Goal: Information Seeking & Learning: Compare options

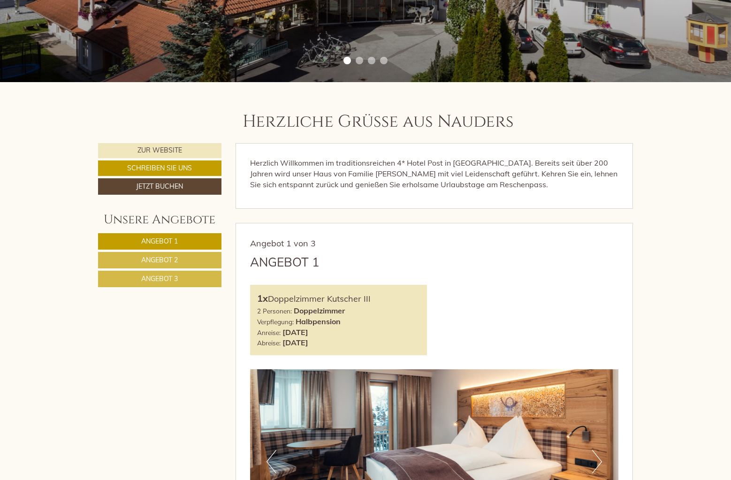
scroll to position [282, 0]
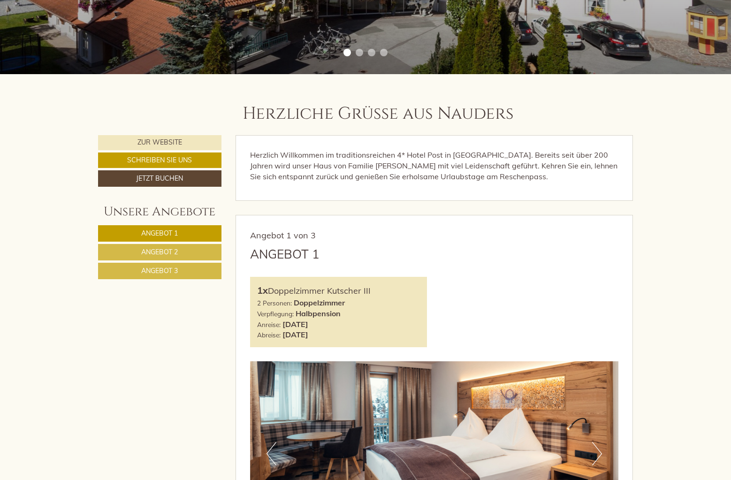
click at [177, 232] on span "Angebot 1" at bounding box center [159, 233] width 37 height 8
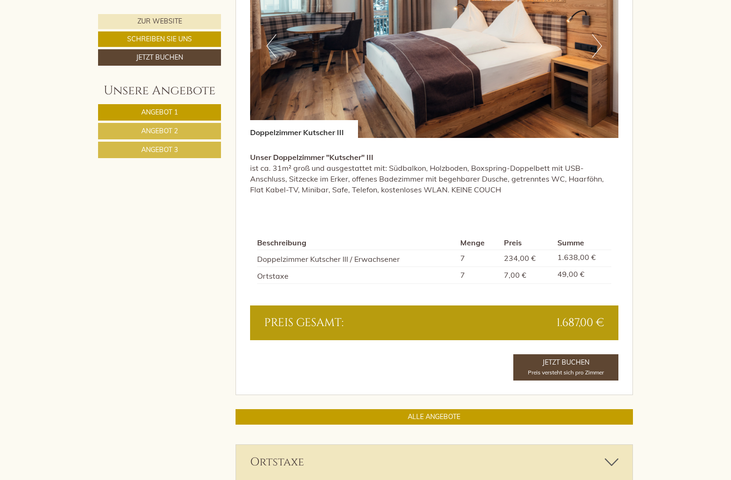
scroll to position [731, 0]
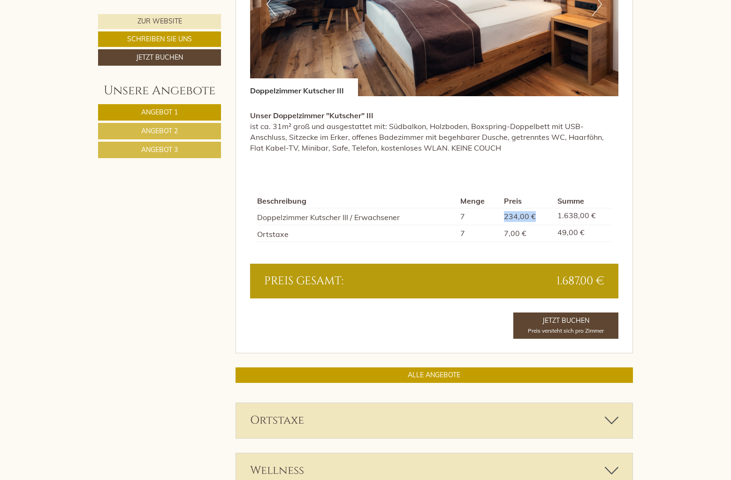
drag, startPoint x: 505, startPoint y: 218, endPoint x: 538, endPoint y: 215, distance: 33.4
click at [538, 215] on td "234,00 €" at bounding box center [527, 216] width 54 height 17
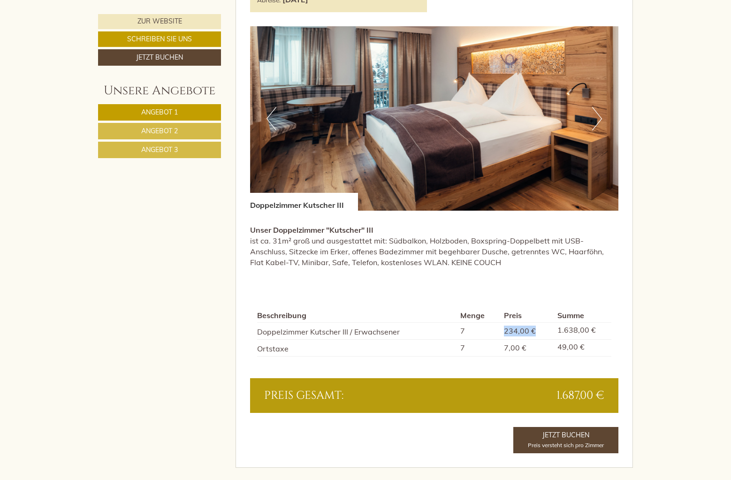
scroll to position [637, 0]
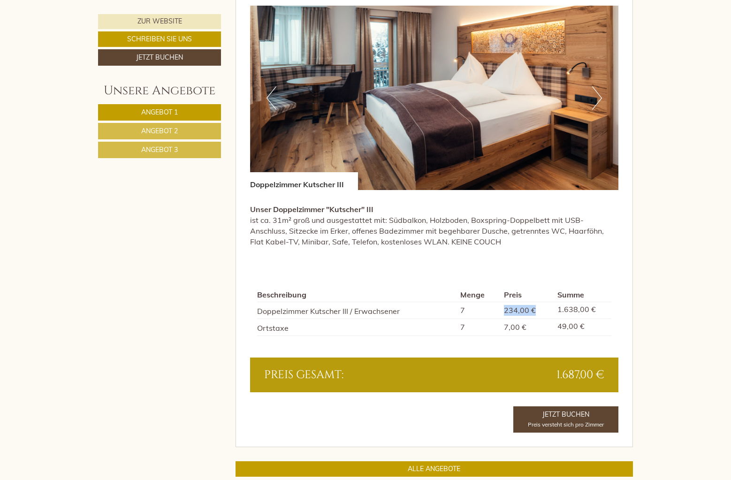
click at [595, 88] on button "Next" at bounding box center [597, 97] width 10 height 23
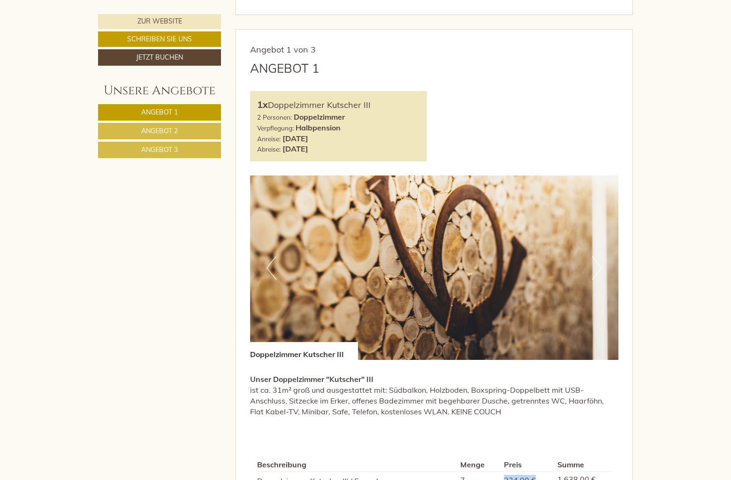
scroll to position [450, 0]
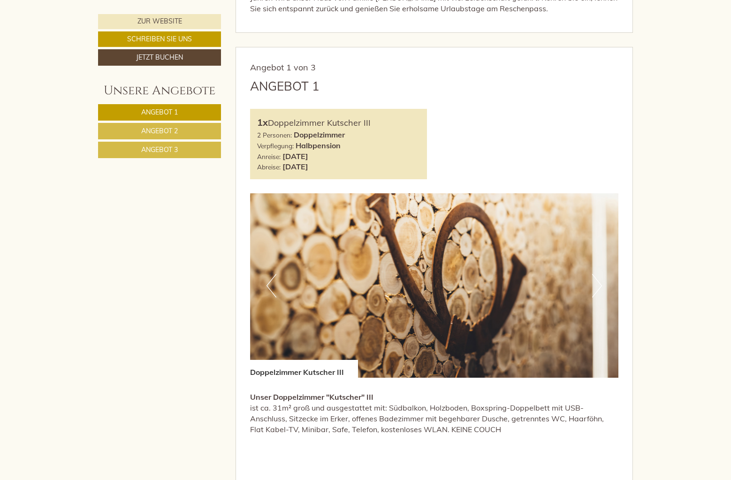
click at [600, 288] on button "Next" at bounding box center [597, 285] width 10 height 23
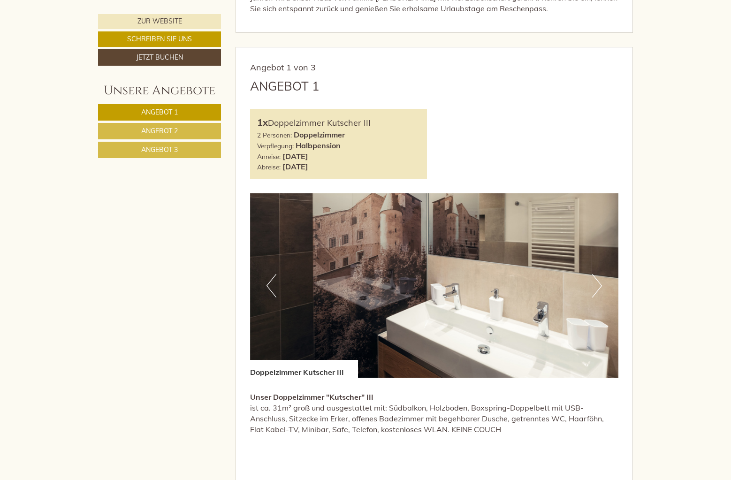
click at [599, 283] on button "Next" at bounding box center [597, 285] width 10 height 23
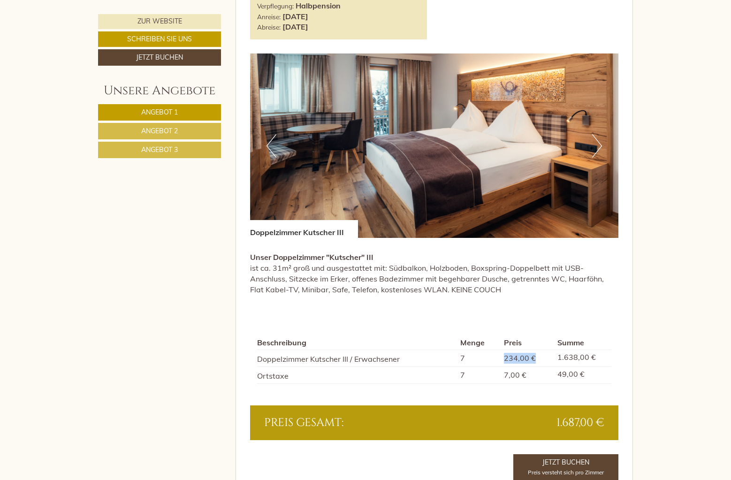
scroll to position [590, 0]
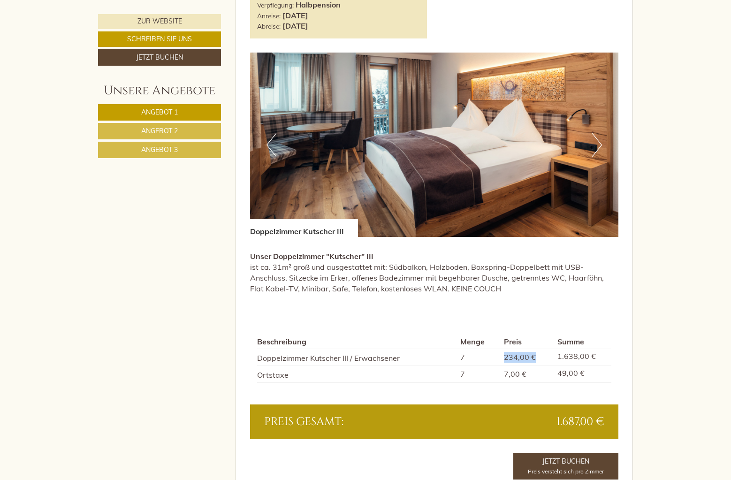
click at [165, 126] on link "Angebot 2" at bounding box center [159, 131] width 123 height 16
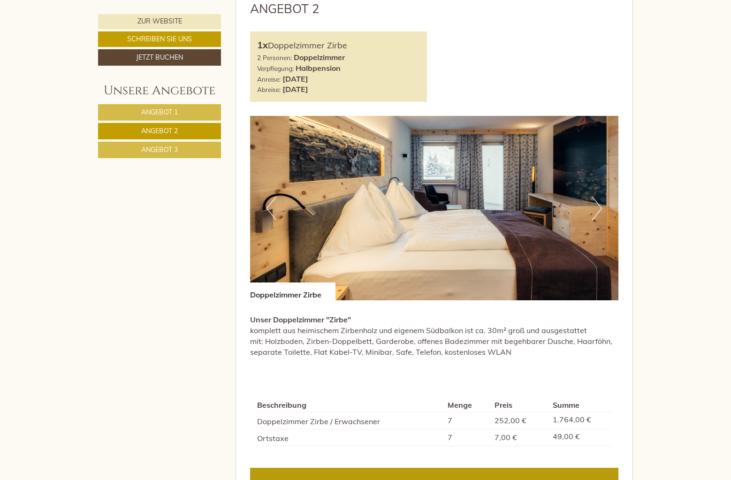
scroll to position [543, 0]
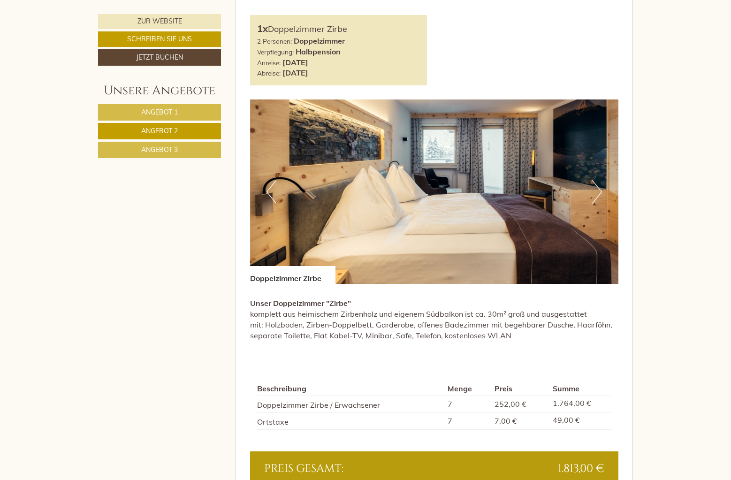
click at [172, 148] on span "Angebot 3" at bounding box center [159, 149] width 37 height 8
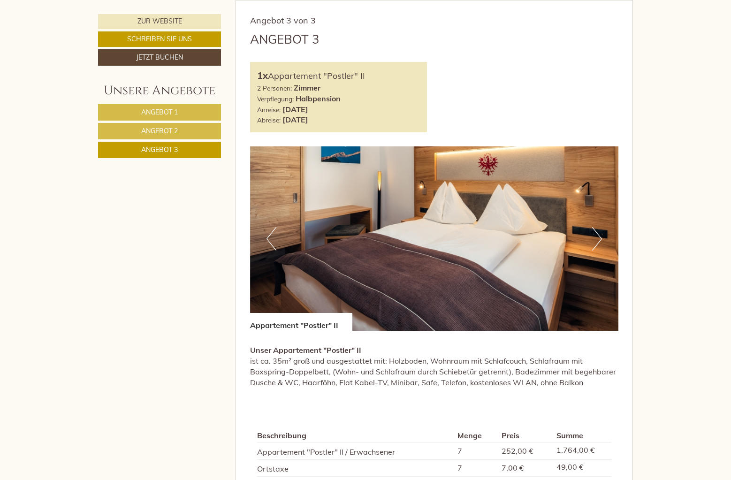
click at [597, 235] on button "Next" at bounding box center [597, 238] width 10 height 23
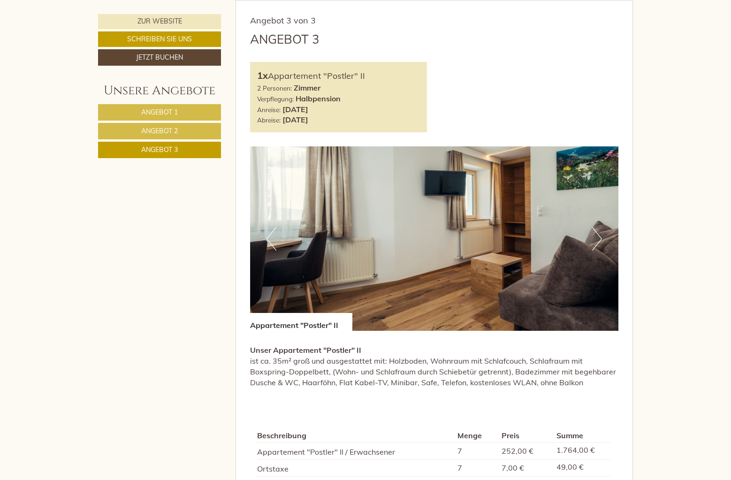
click at [597, 235] on button "Next" at bounding box center [597, 238] width 10 height 23
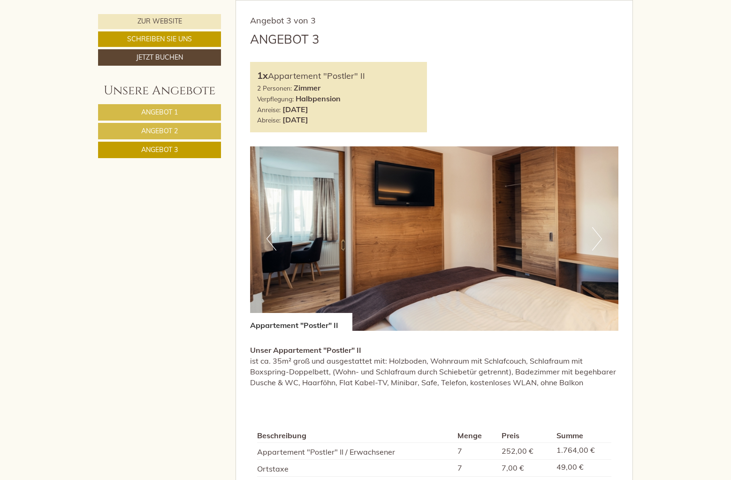
click at [597, 235] on button "Next" at bounding box center [597, 238] width 10 height 23
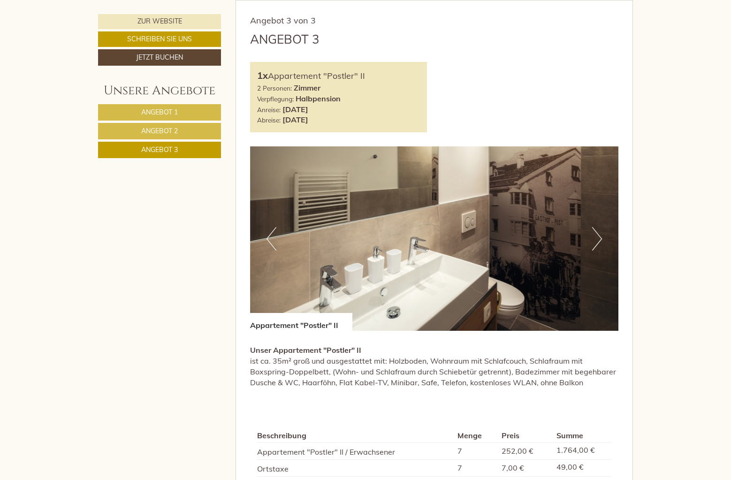
click at [597, 235] on button "Next" at bounding box center [597, 238] width 10 height 23
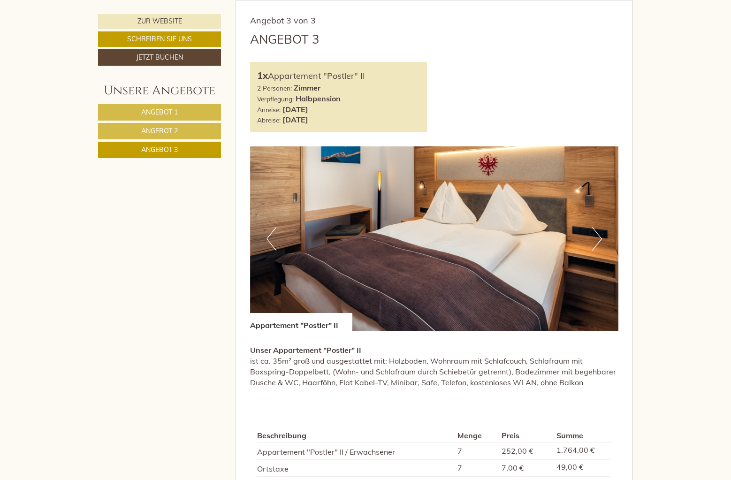
click at [597, 235] on button "Next" at bounding box center [597, 238] width 10 height 23
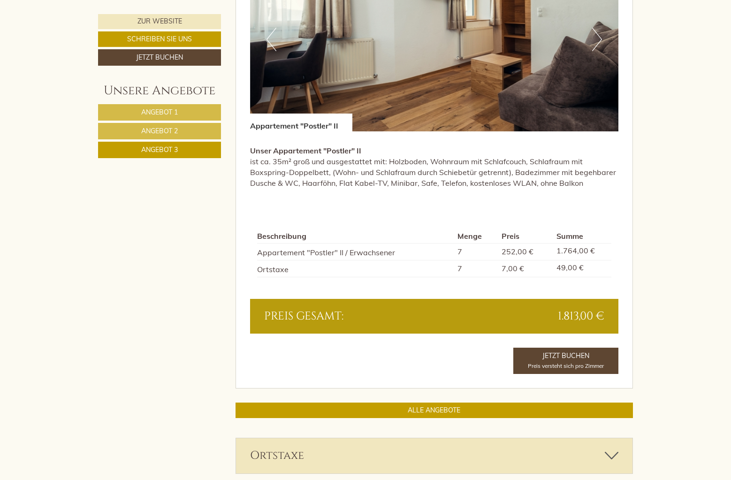
scroll to position [637, 0]
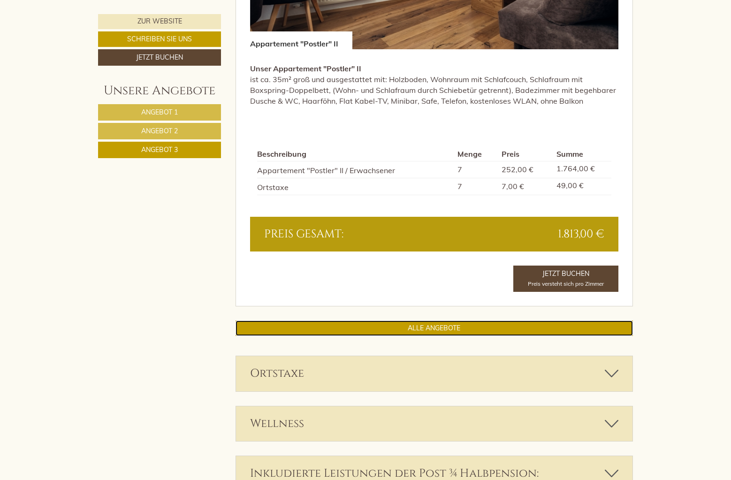
click at [460, 331] on link "ALLE ANGEBOTE" at bounding box center [435, 327] width 398 height 15
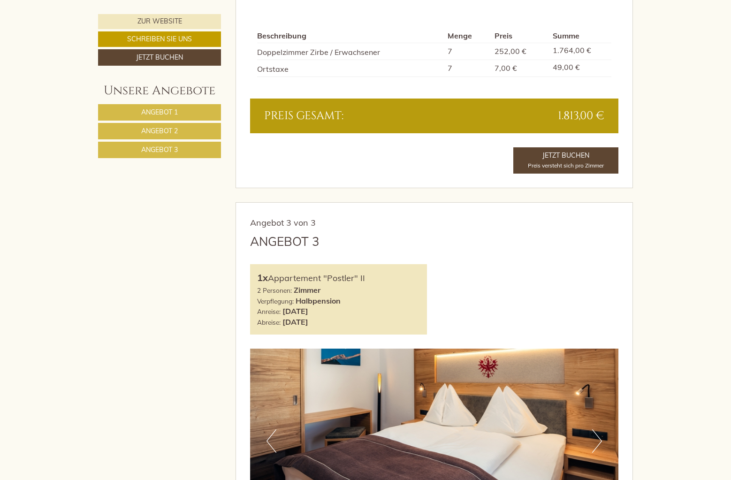
scroll to position [1482, 0]
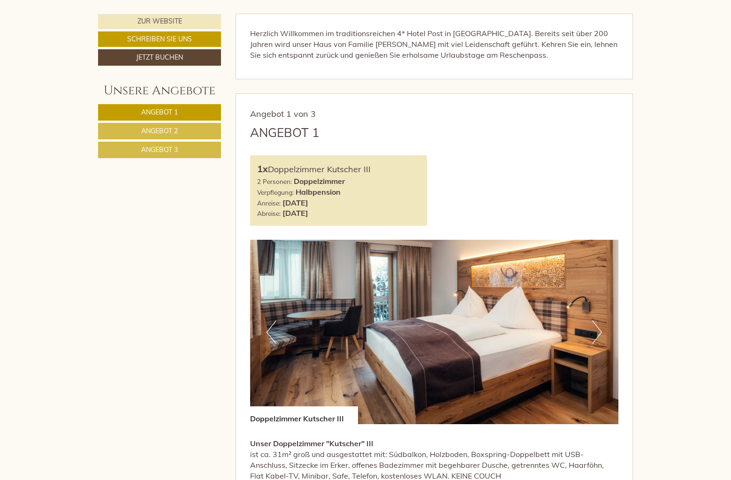
scroll to position [422, 0]
